Goal: Task Accomplishment & Management: Manage account settings

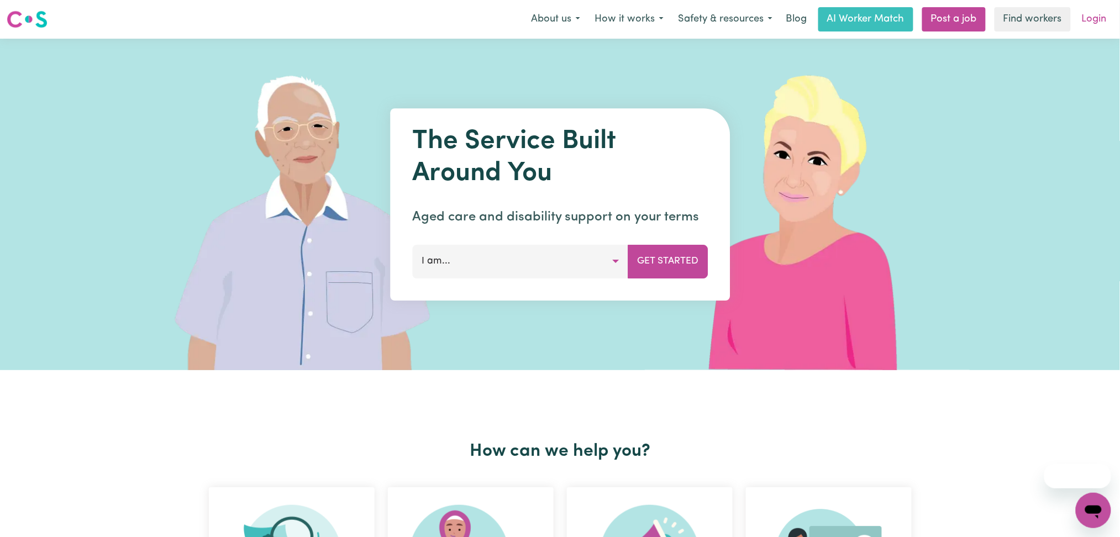
click at [1097, 17] on link "Login" at bounding box center [1094, 19] width 38 height 24
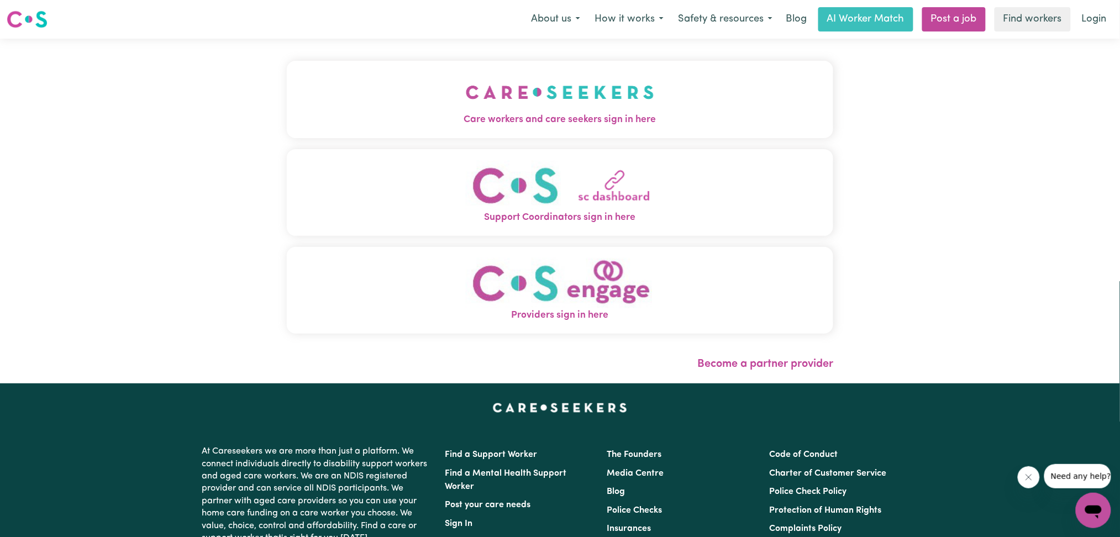
click at [427, 122] on span "Care workers and care seekers sign in here" at bounding box center [560, 120] width 547 height 14
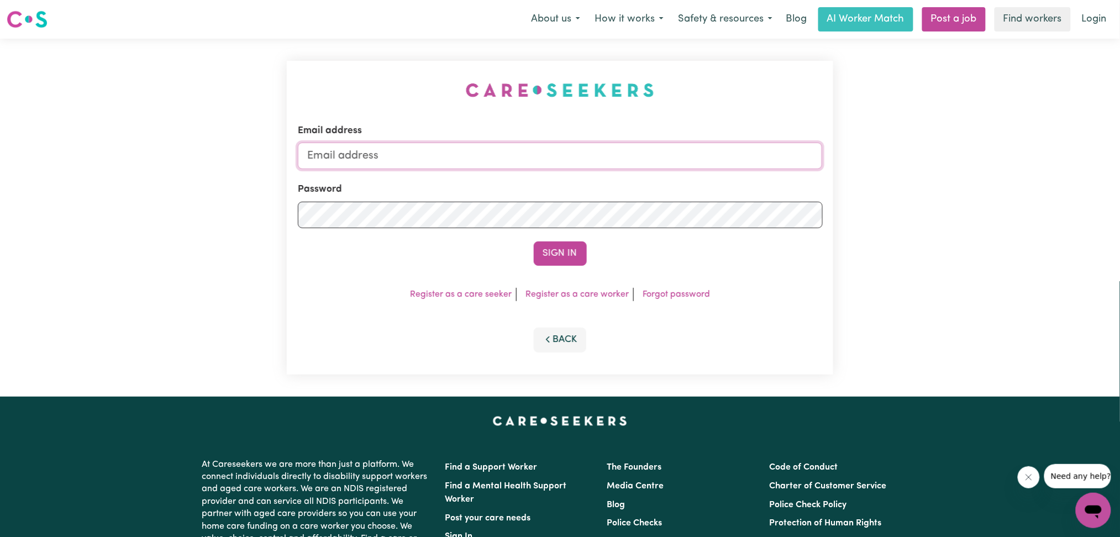
type input "[EMAIL_ADDRESS][DOMAIN_NAME]"
click at [548, 253] on button "Sign In" at bounding box center [560, 253] width 53 height 24
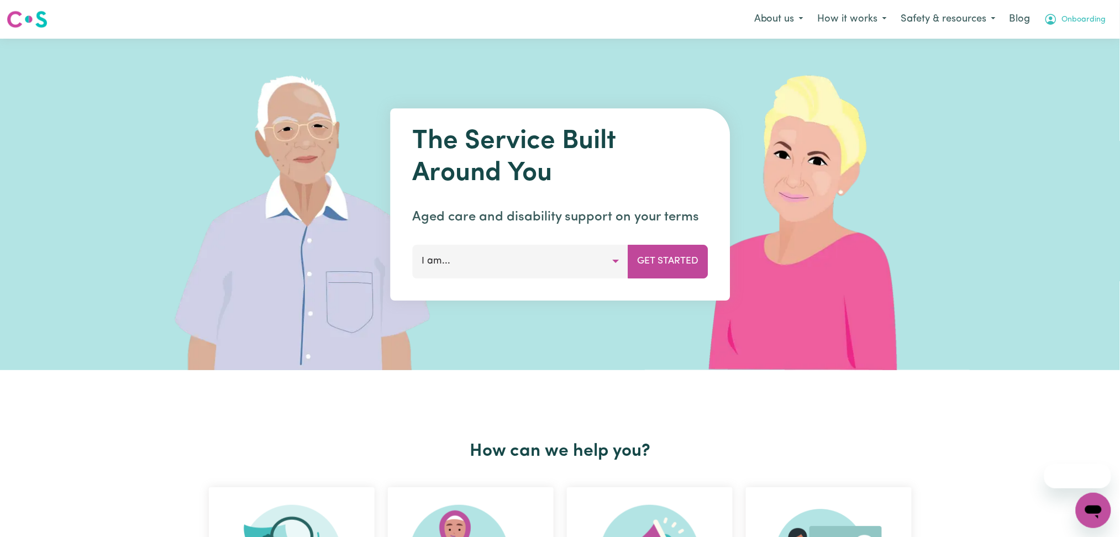
click at [1084, 30] on button "Onboarding" at bounding box center [1075, 19] width 76 height 23
click at [1073, 60] on link "Logout" at bounding box center [1069, 63] width 87 height 21
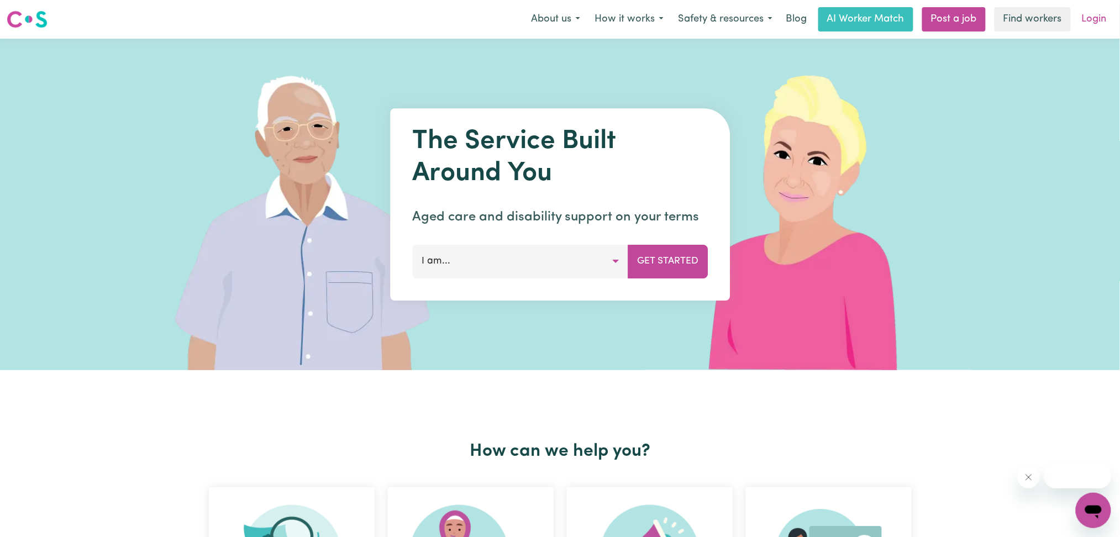
click at [1079, 25] on link "Login" at bounding box center [1094, 19] width 38 height 24
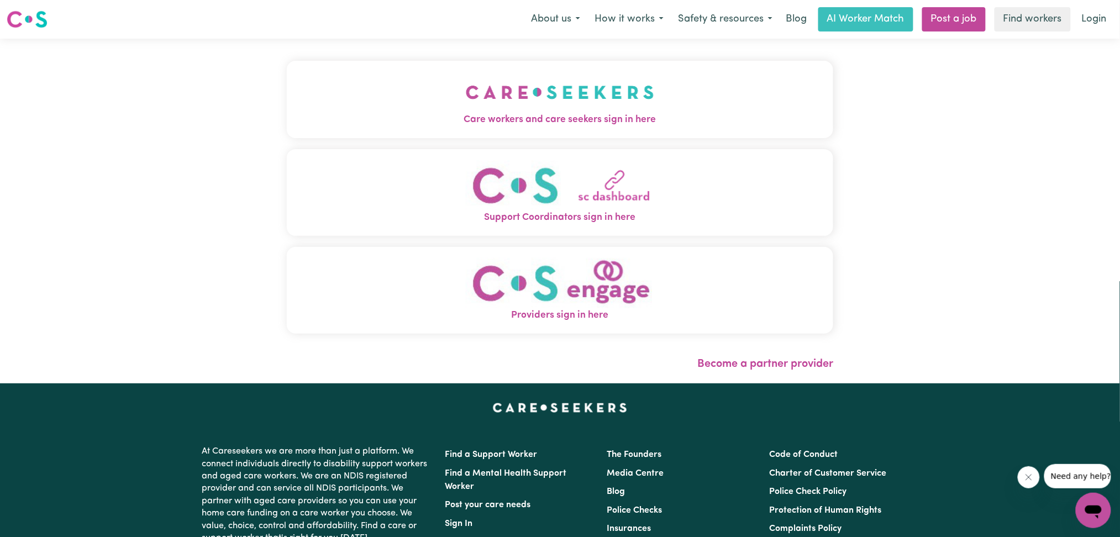
click at [426, 115] on span "Care workers and care seekers sign in here" at bounding box center [560, 120] width 547 height 14
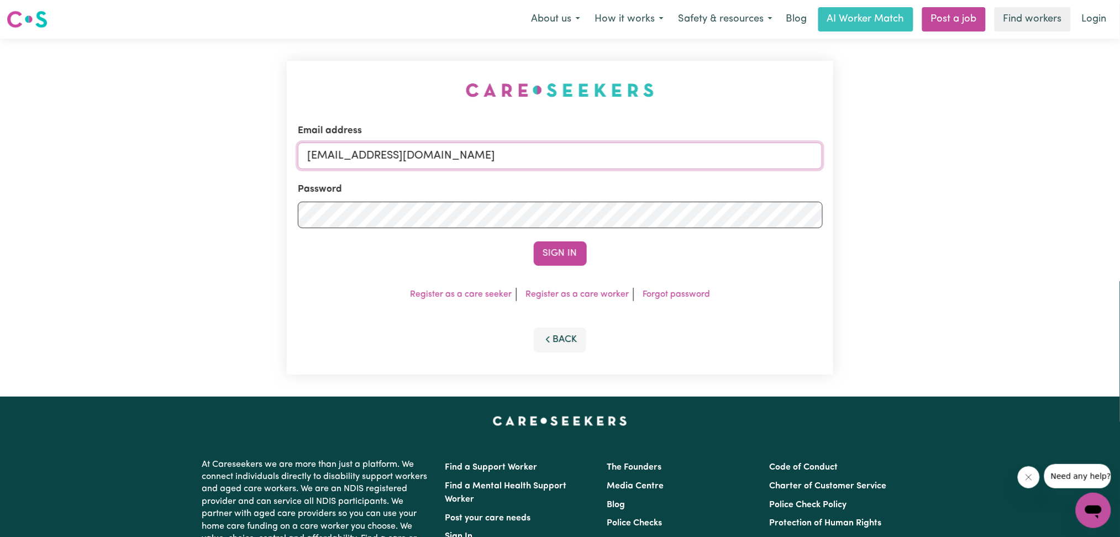
click at [379, 157] on input "[EMAIL_ADDRESS][DOMAIN_NAME]" at bounding box center [560, 156] width 525 height 27
type input "Superuser~[EMAIL_ADDRESS][DOMAIN_NAME]"
click at [561, 247] on button "Sign In" at bounding box center [560, 253] width 53 height 24
